Goal: Information Seeking & Learning: Learn about a topic

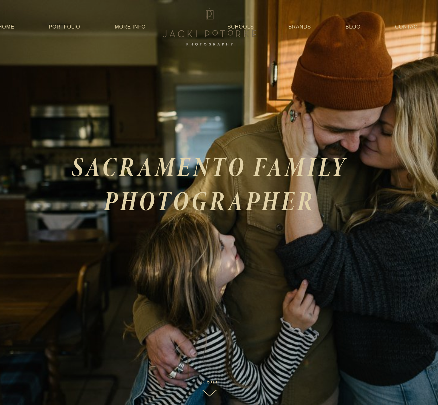
scroll to position [0, 10]
click at [302, 27] on link "Brands" at bounding box center [300, 26] width 22 height 11
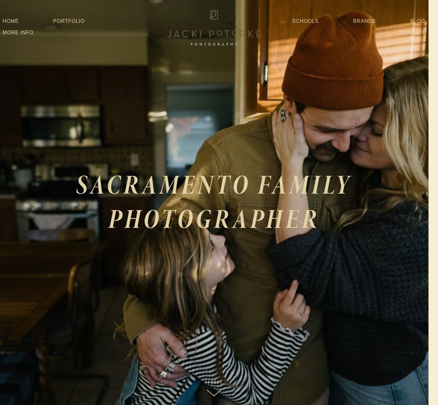
scroll to position [0, 0]
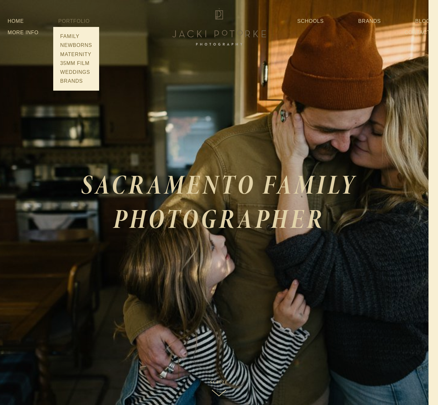
click at [71, 22] on link "Portfolio" at bounding box center [73, 20] width 31 height 5
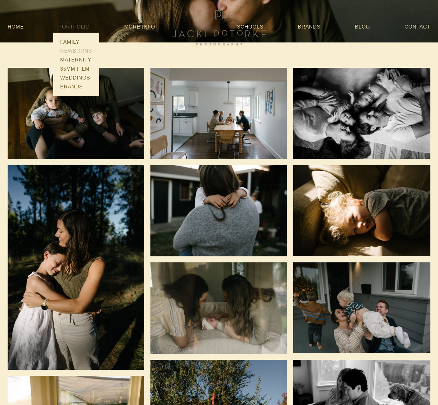
click at [76, 51] on link "Newborns" at bounding box center [76, 51] width 36 height 9
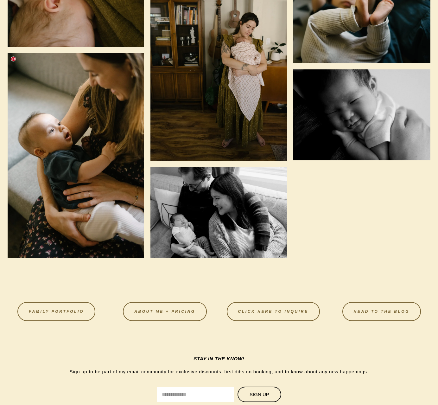
scroll to position [1235, 0]
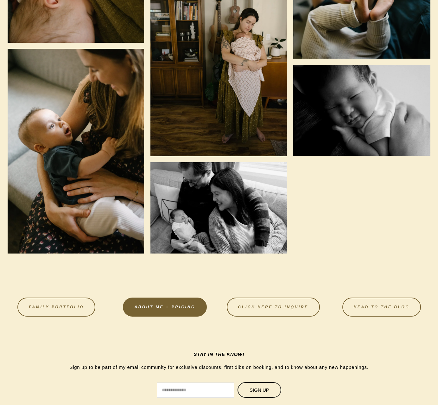
click at [139, 308] on link "About Me + Pricing" at bounding box center [165, 307] width 84 height 19
